Goal: Task Accomplishment & Management: Use online tool/utility

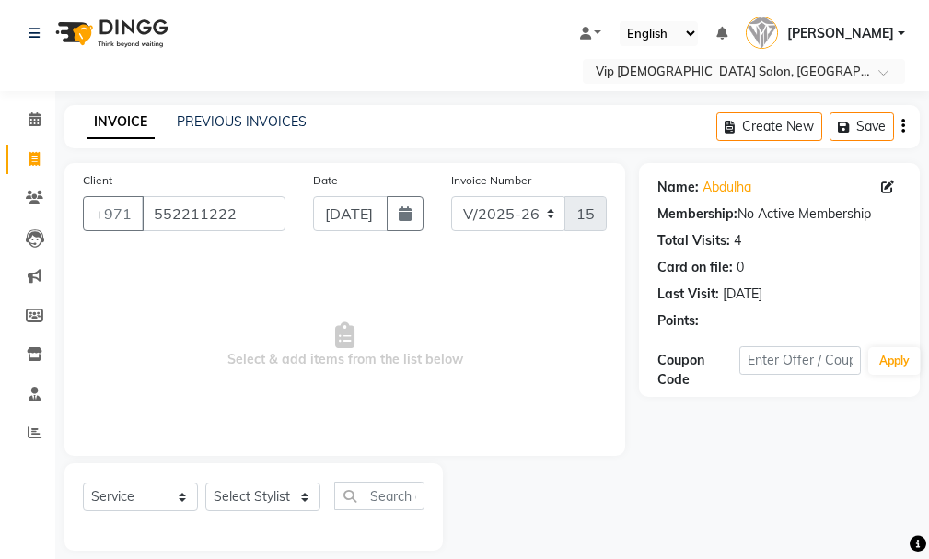
select select "8415"
select select "service"
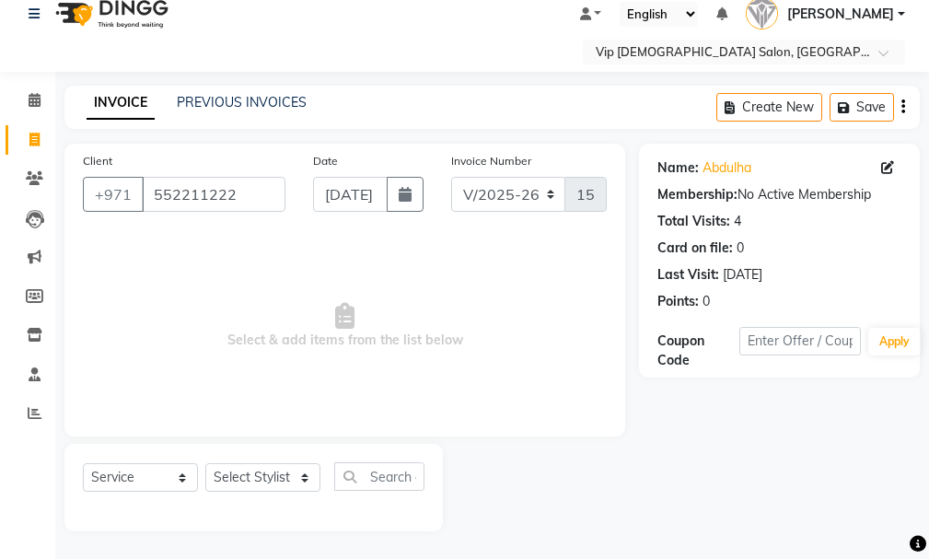
click at [259, 465] on div "Select Service Product Membership Package Voucher Prepaid Gift Card Select Styl…" at bounding box center [253, 487] width 379 height 87
click at [254, 473] on select "Select Stylist Ali [PERSON_NAME] [PERSON_NAME] [PERSON_NAME] Lakhbizi Jairah [P…" at bounding box center [262, 477] width 115 height 29
select select "81364"
click at [205, 463] on select "Select Stylist Ali [PERSON_NAME] [PERSON_NAME] [PERSON_NAME] Lakhbizi Jairah [P…" at bounding box center [262, 477] width 115 height 29
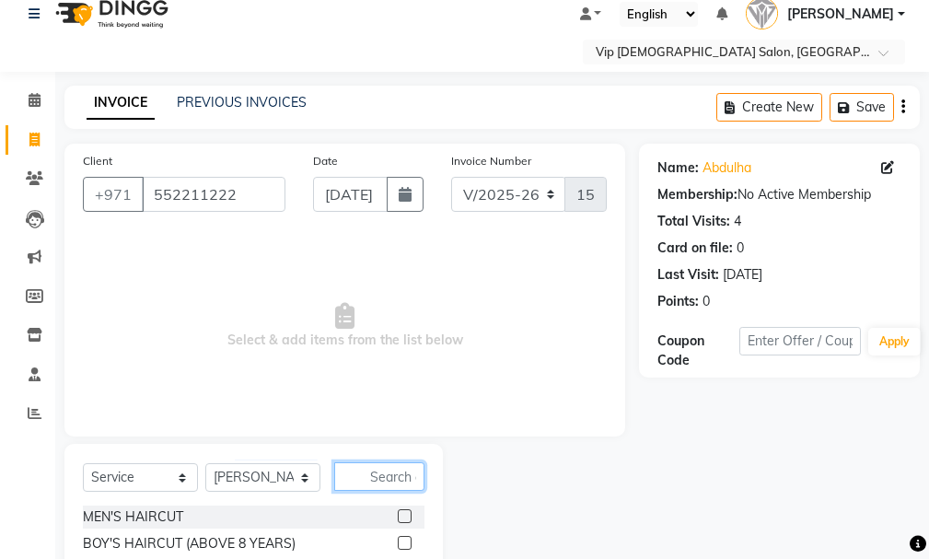
click at [401, 482] on input "text" at bounding box center [379, 476] width 90 height 29
type input "cra"
click at [404, 527] on div at bounding box center [404, 518] width 12 height 19
click at [406, 515] on label at bounding box center [405, 516] width 14 height 14
click at [406, 515] on input "checkbox" at bounding box center [404, 517] width 12 height 12
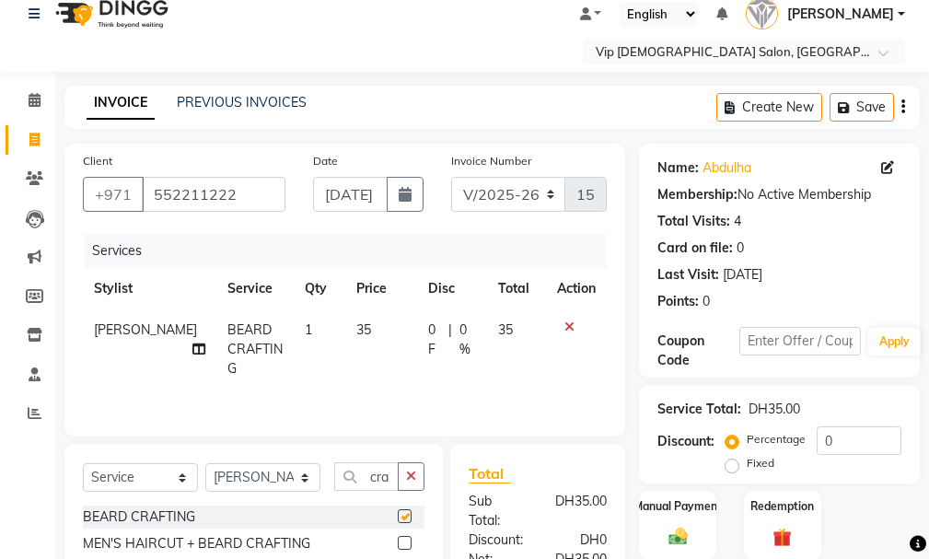
checkbox input "false"
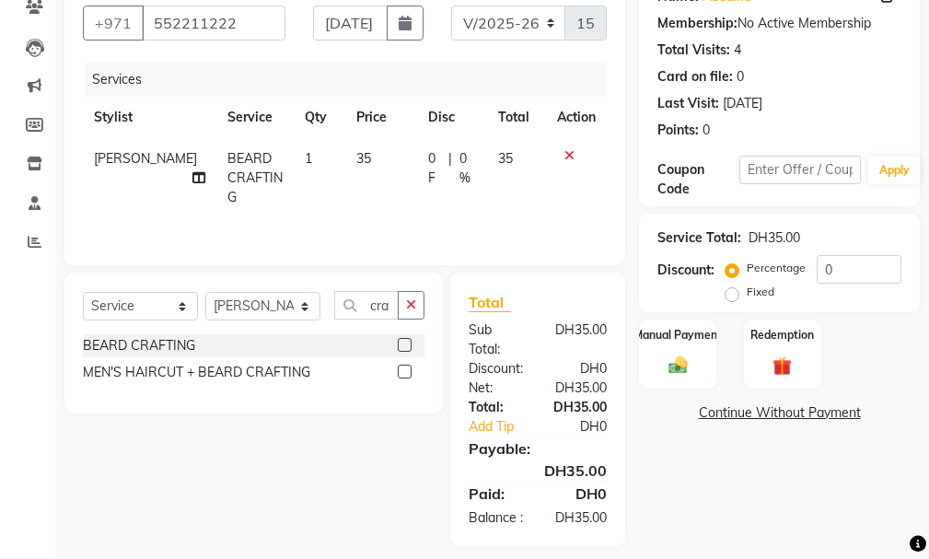
scroll to position [225, 0]
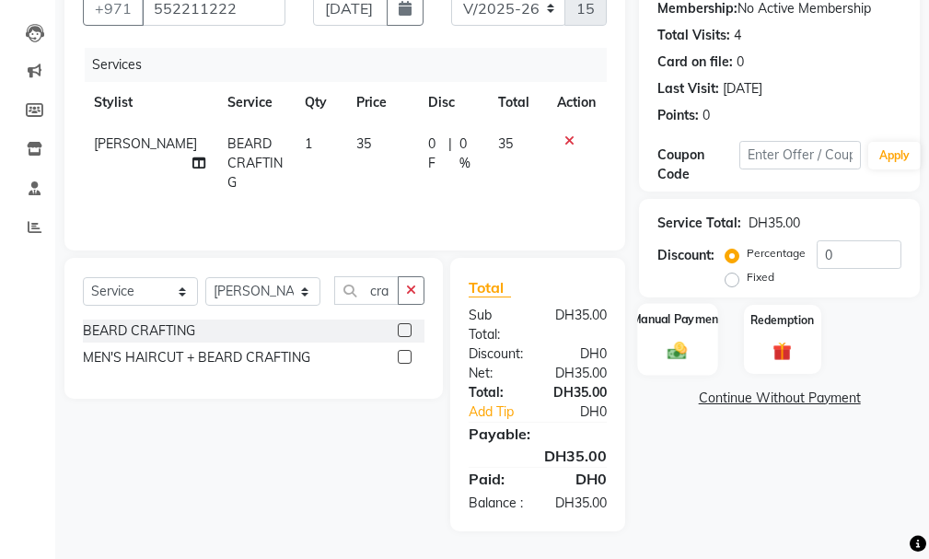
click at [663, 310] on label "Manual Payment" at bounding box center [678, 318] width 92 height 17
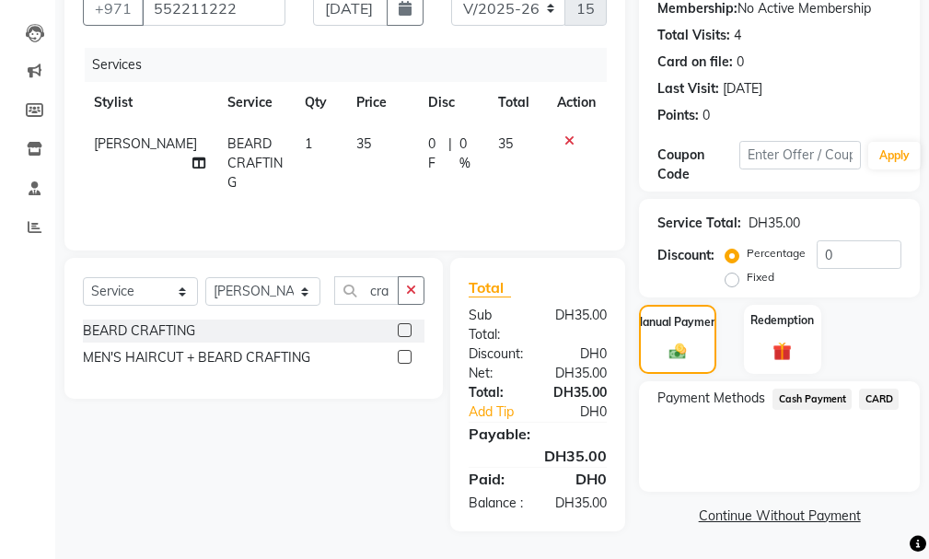
click at [891, 389] on span "CARD" at bounding box center [879, 399] width 40 height 21
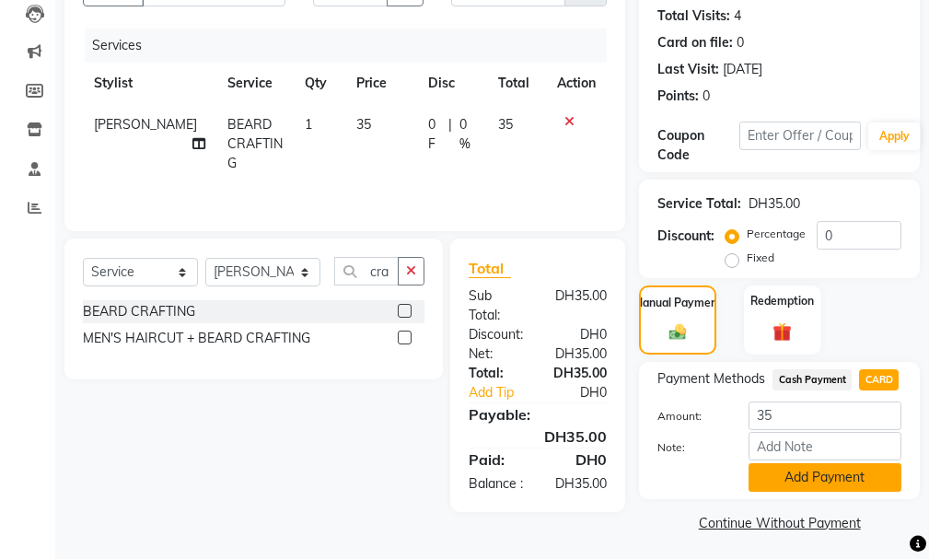
click at [818, 474] on button "Add Payment" at bounding box center [825, 477] width 153 height 29
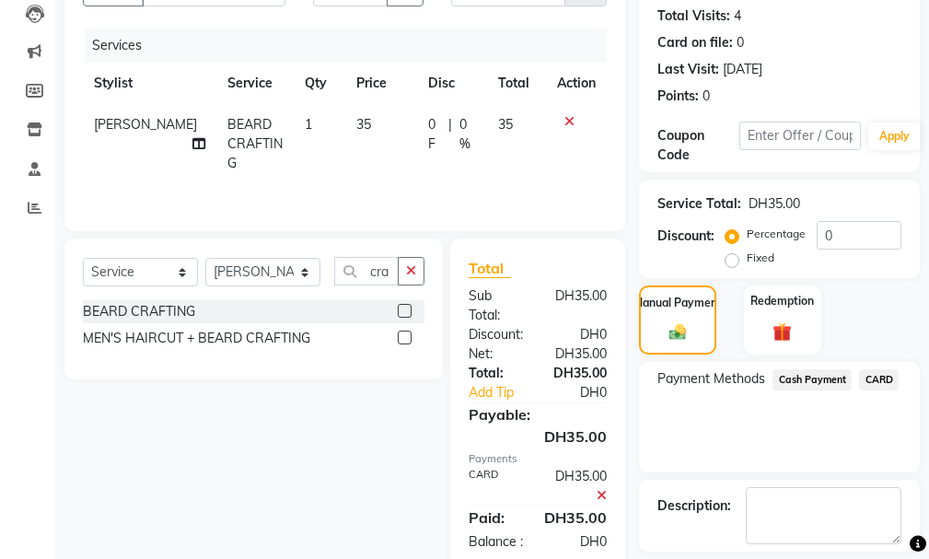
scroll to position [308, 0]
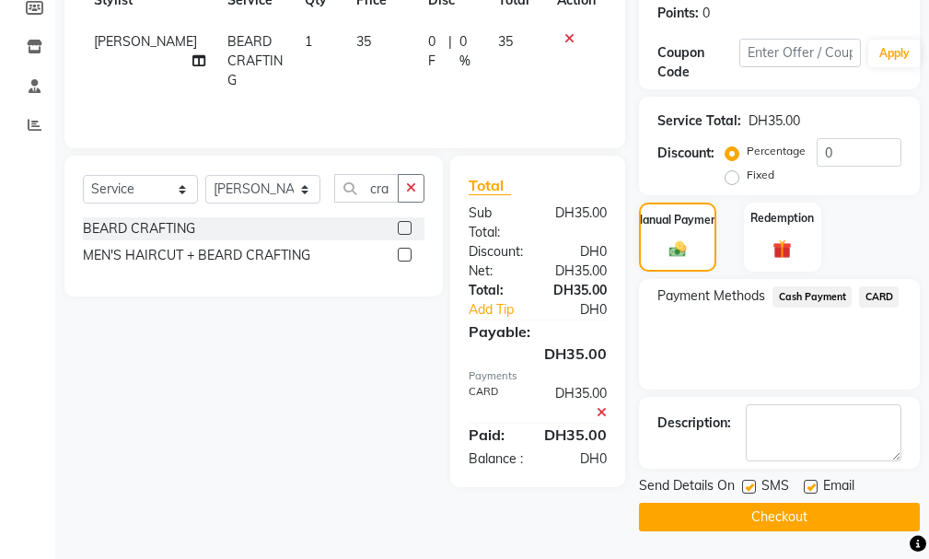
click at [789, 519] on button "Checkout" at bounding box center [779, 517] width 281 height 29
